Goal: Find contact information: Find contact information

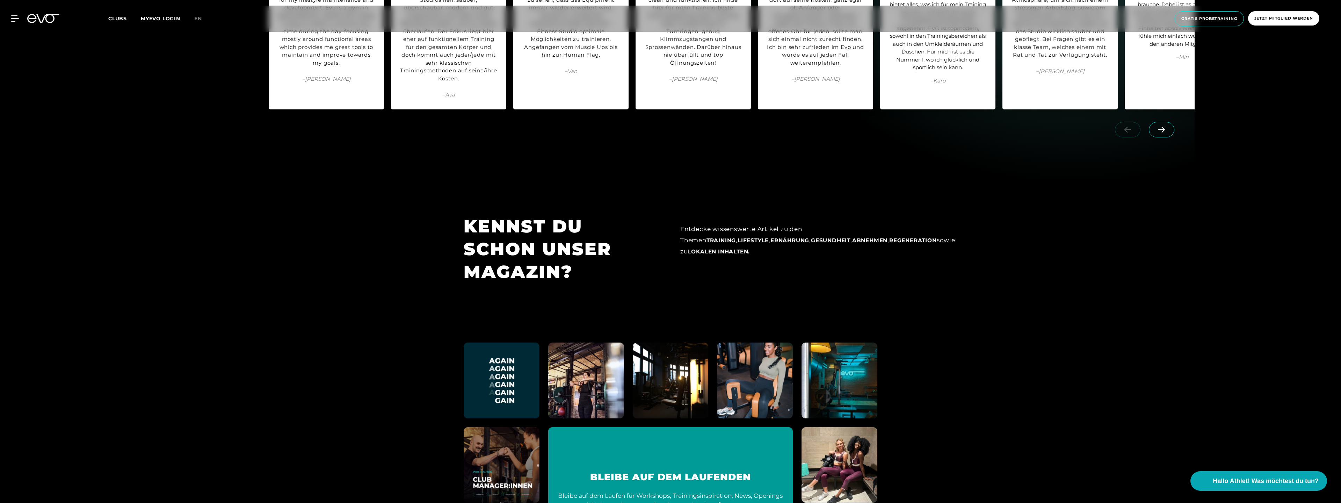
scroll to position [3530, 0]
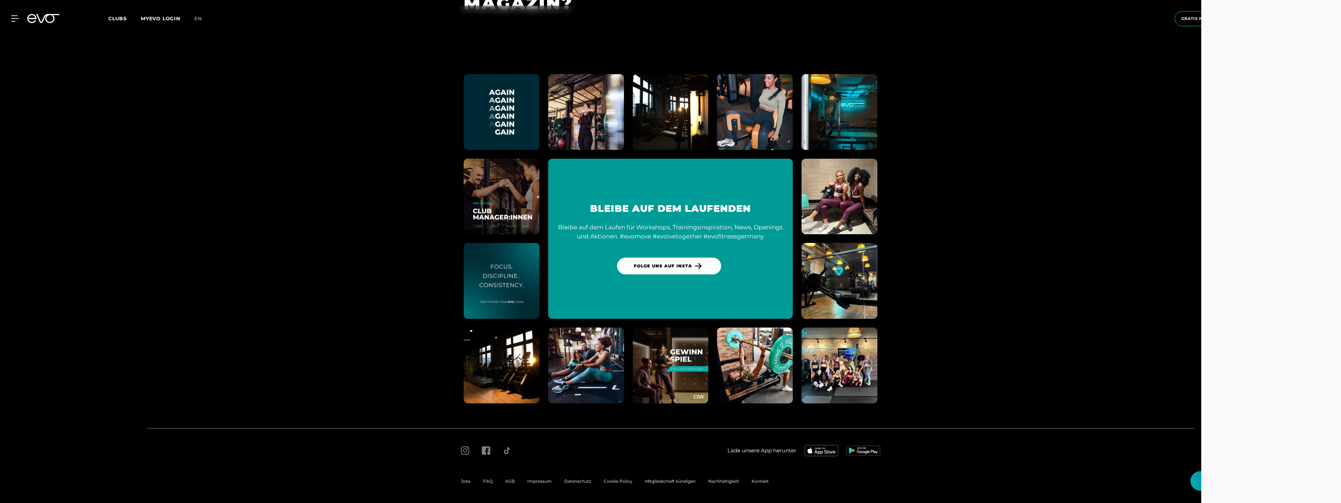
click at [8, 19] on div at bounding box center [11, 18] width 16 height 6
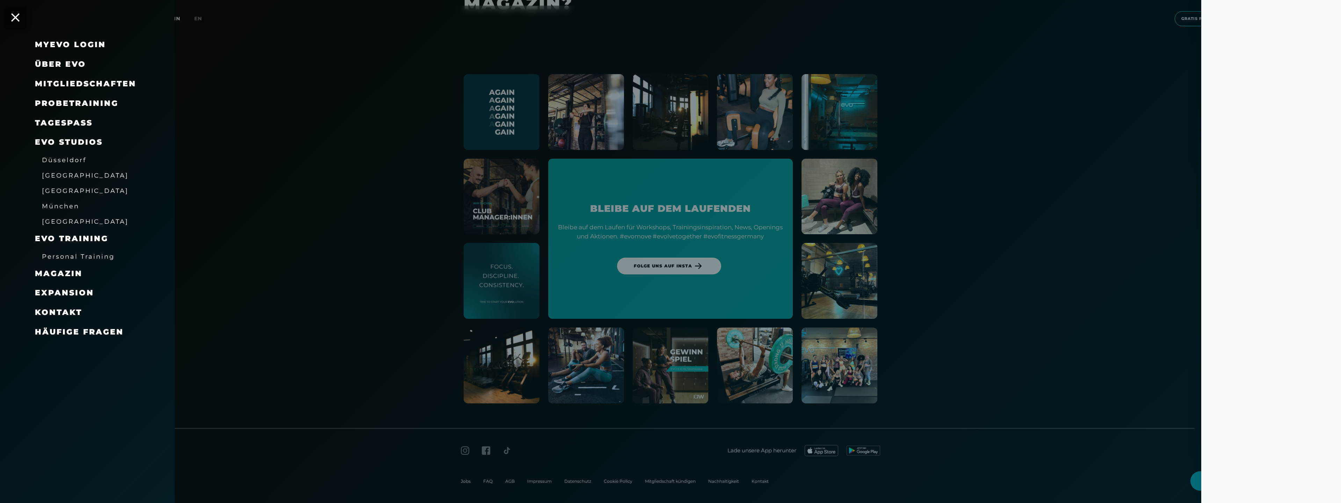
click at [57, 67] on span "Über EVO" at bounding box center [60, 63] width 51 height 9
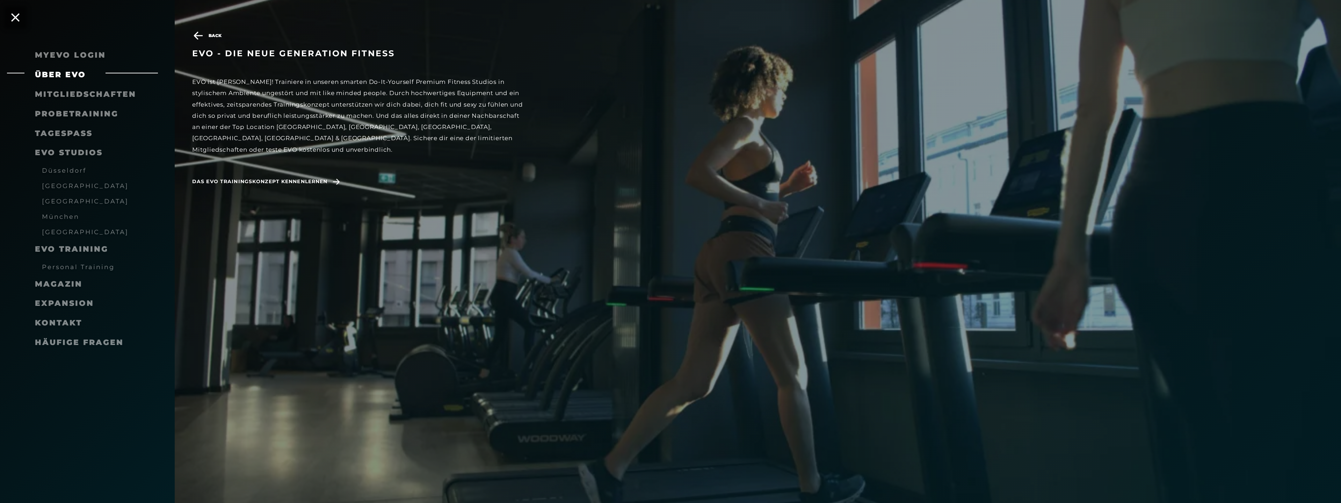
scroll to position [3530, 0]
click at [17, 14] on icon at bounding box center [15, 17] width 9 height 9
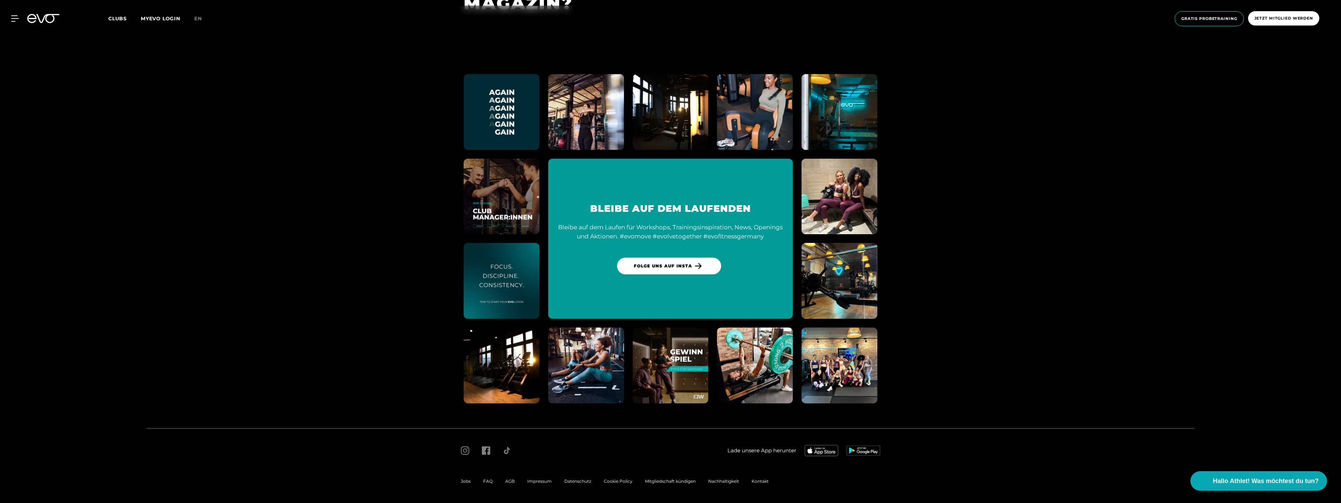
click at [546, 484] on div "Impressum" at bounding box center [539, 481] width 37 height 8
click at [538, 481] on span "Impressum" at bounding box center [539, 480] width 24 height 5
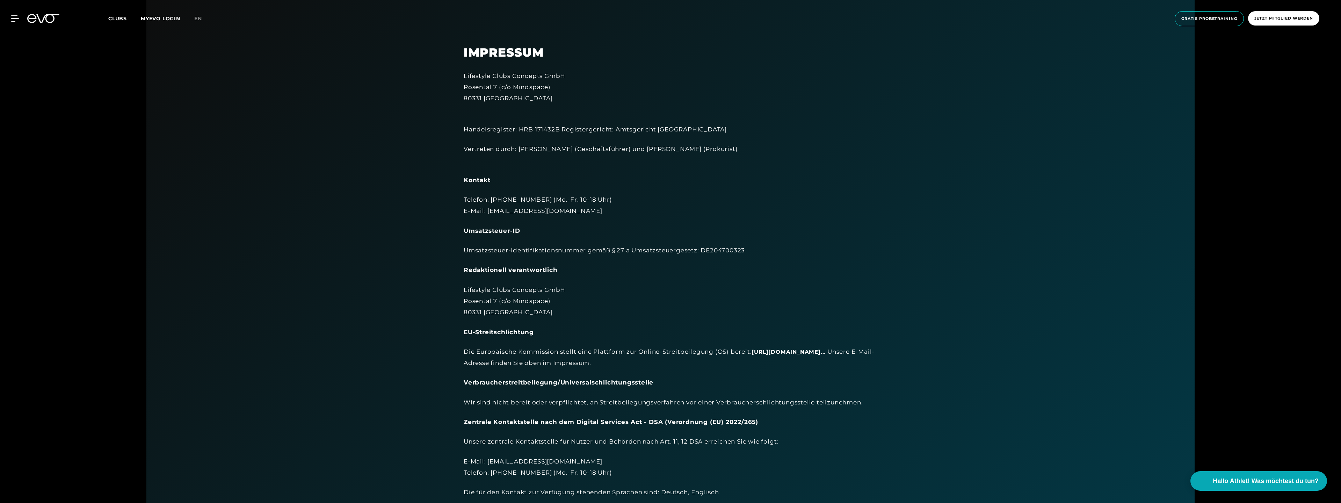
click at [488, 74] on div "Lifestyle Clubs Concepts GmbH [STREET_ADDRESS]" at bounding box center [671, 87] width 414 height 34
copy div "Lifestyle Clubs Concepts GmbH"
